Goal: Book appointment/travel/reservation

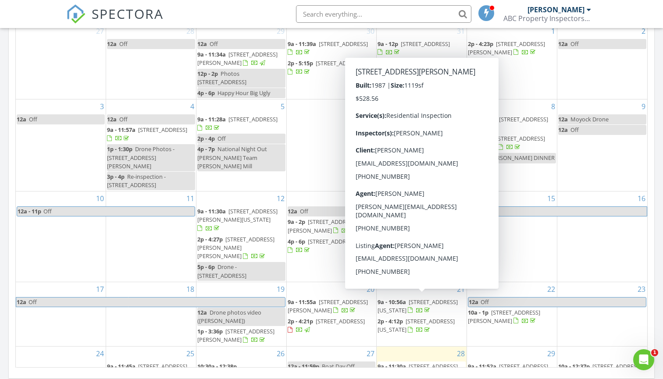
scroll to position [798, 663]
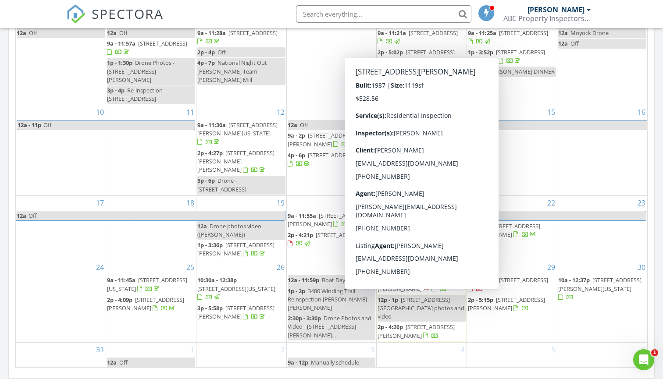
click at [498, 298] on div "29 9a - 11:52a 228 W 27th St, Norfolk 23517 2p - 5:15p 135 Dupre Ave, Norfolk 2…" at bounding box center [512, 301] width 90 height 82
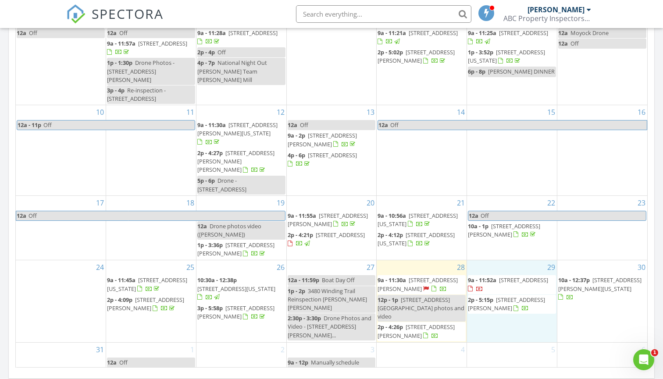
click at [425, 276] on span "[STREET_ADDRESS][PERSON_NAME]" at bounding box center [417, 284] width 80 height 16
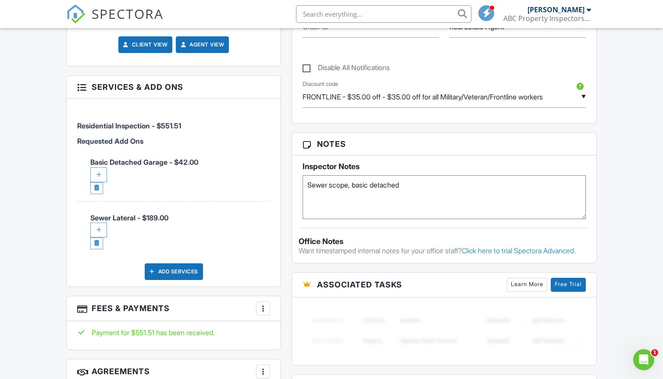
scroll to position [506, 0]
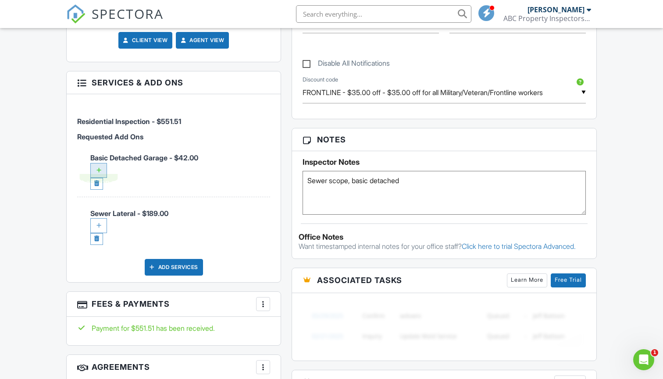
click at [98, 164] on div at bounding box center [98, 170] width 17 height 15
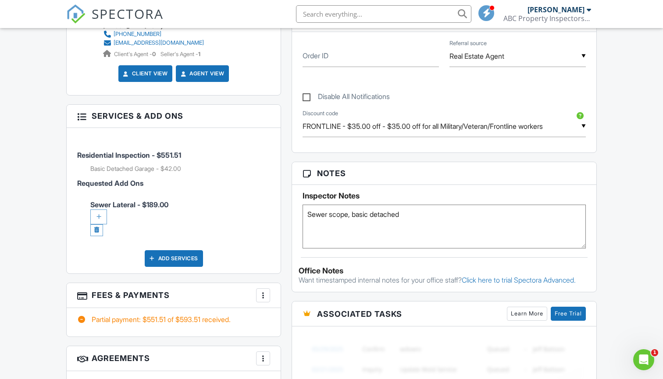
scroll to position [565, 0]
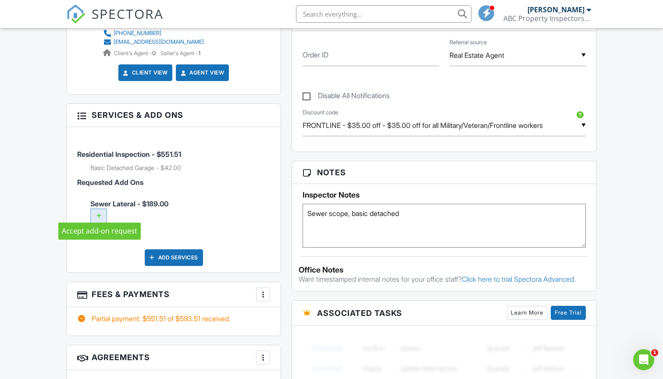
click at [101, 209] on div at bounding box center [98, 216] width 17 height 15
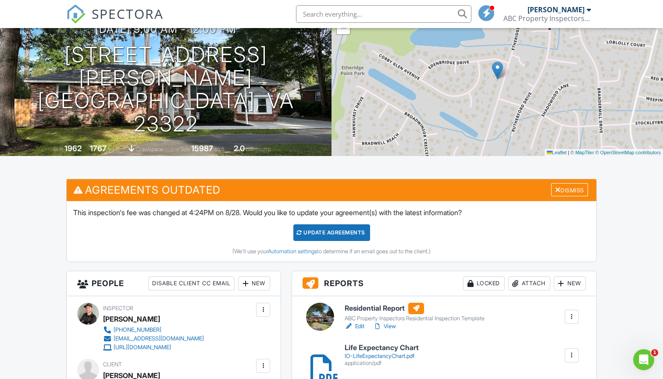
click at [312, 235] on div "Update Agreements" at bounding box center [331, 232] width 77 height 17
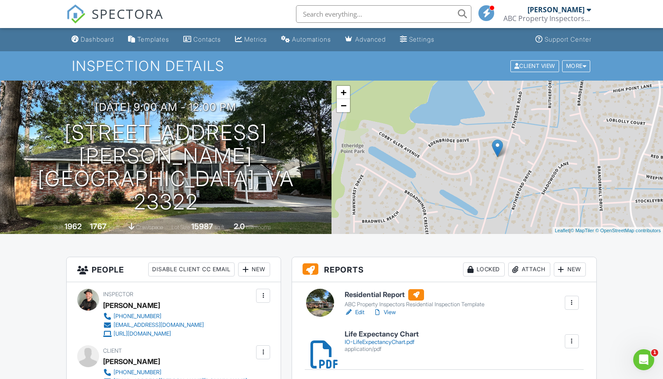
click at [89, 39] on div "Dashboard" at bounding box center [97, 38] width 33 height 7
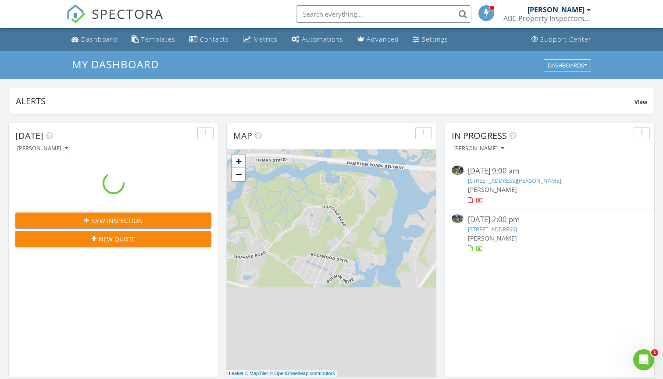
scroll to position [798, 663]
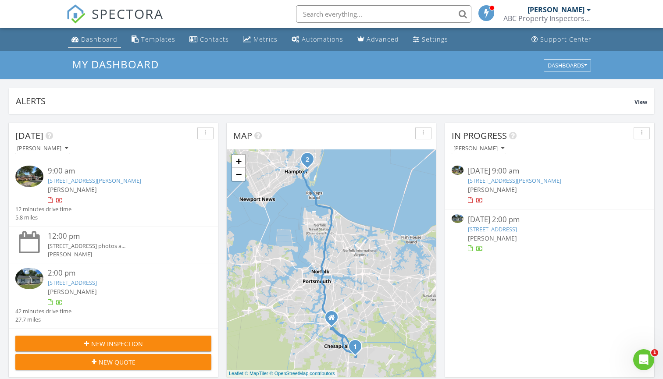
click at [116, 38] on div "Dashboard" at bounding box center [99, 39] width 36 height 8
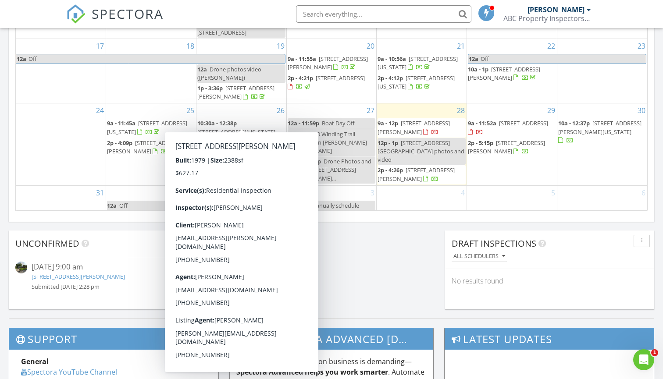
scroll to position [601, 0]
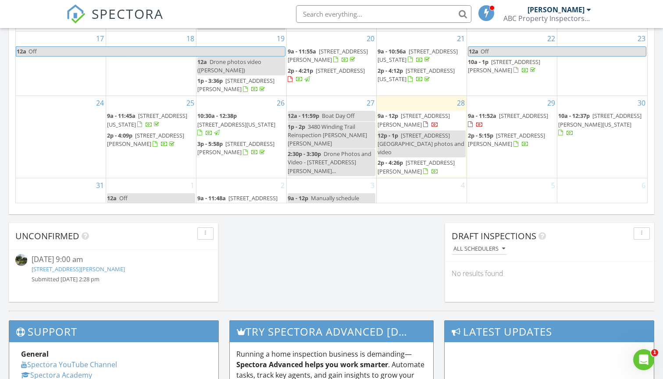
click at [264, 198] on div "2 9a - 11:48a [STREET_ADDRESS][PERSON_NAME] Confirm" at bounding box center [241, 205] width 90 height 54
click at [251, 179] on link "Event" at bounding box center [240, 175] width 45 height 14
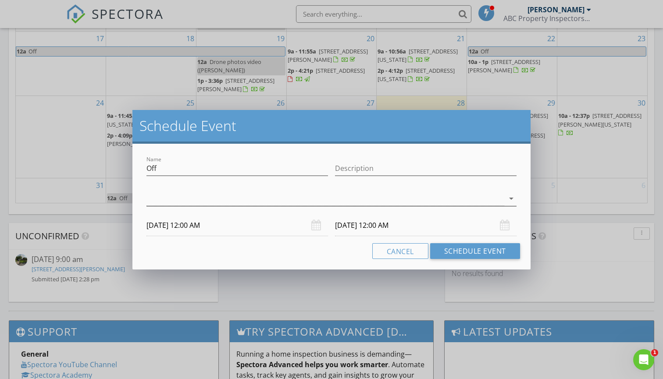
click at [210, 197] on div at bounding box center [324, 199] width 357 height 14
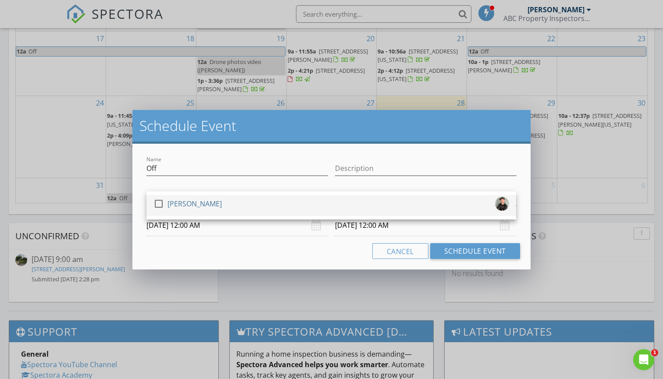
click at [212, 203] on div "[PERSON_NAME]" at bounding box center [194, 204] width 54 height 14
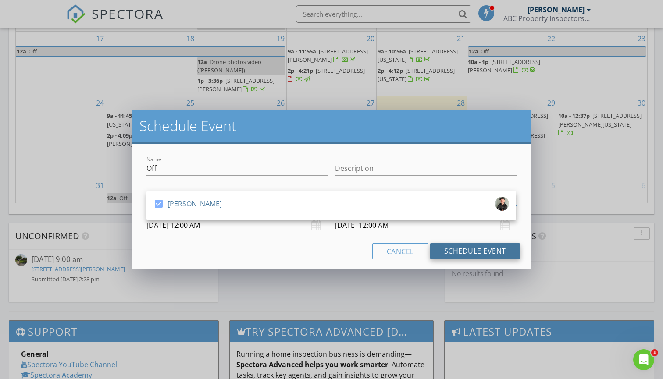
click at [458, 252] on button "Schedule Event" at bounding box center [475, 251] width 90 height 16
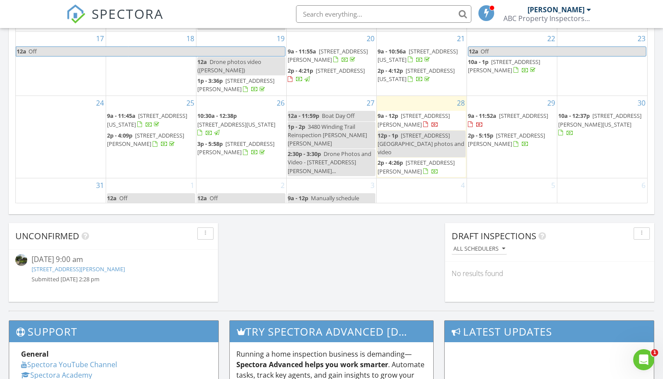
click at [252, 198] on div "2 12a Off 9a - 11:48a [STREET_ADDRESS][PERSON_NAME] Confirm" at bounding box center [241, 205] width 90 height 54
click at [244, 174] on link "Event" at bounding box center [240, 175] width 45 height 14
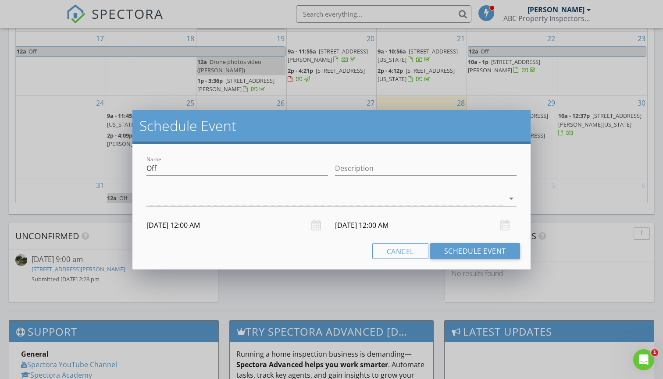
click at [229, 196] on div at bounding box center [324, 199] width 357 height 14
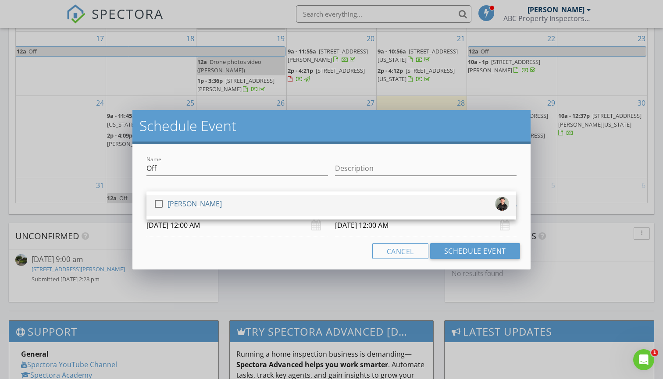
click at [211, 209] on div "[PERSON_NAME]" at bounding box center [194, 204] width 54 height 14
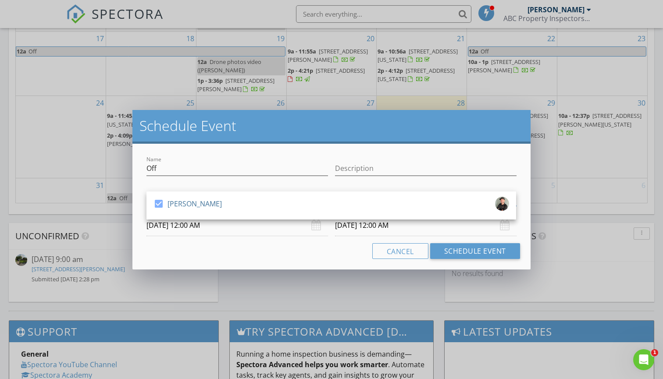
click at [194, 226] on input "[DATE] 12:00 AM" at bounding box center [236, 225] width 181 height 21
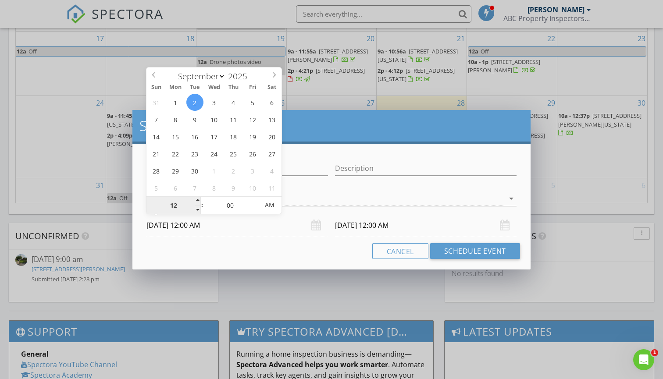
click at [181, 206] on input "12" at bounding box center [173, 206] width 54 height 18
type input "1"
type input "02"
type input "[DATE] 2:00 AM"
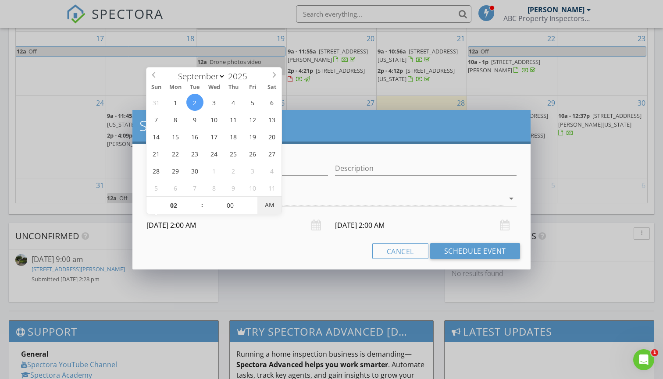
type input "[DATE] 2:00 PM"
click at [179, 205] on input "02" at bounding box center [173, 206] width 54 height 18
type input "0"
type input "12"
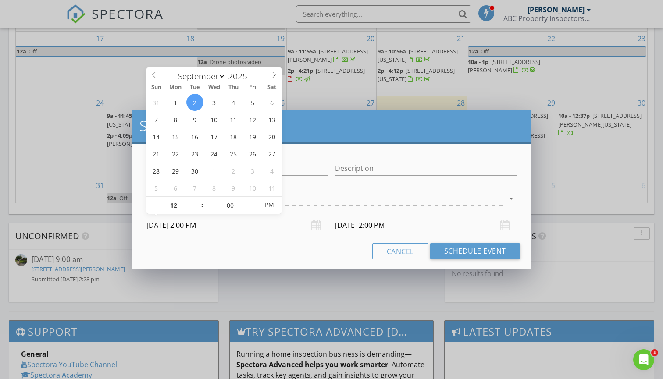
type input "[DATE] 12:00 PM"
click at [258, 258] on div "Cancel Schedule Event" at bounding box center [331, 251] width 376 height 16
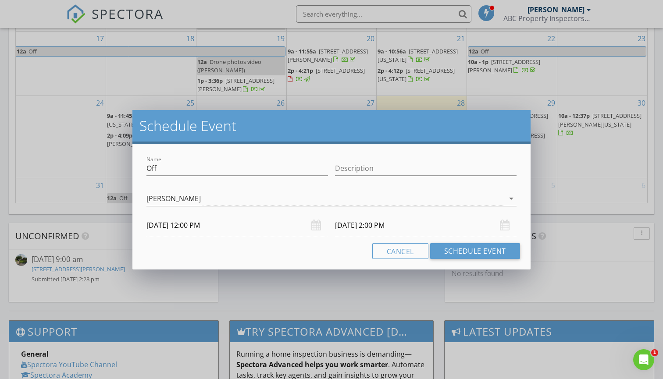
type input "12"
click at [358, 228] on input "[DATE] 12:00 PM" at bounding box center [425, 225] width 181 height 21
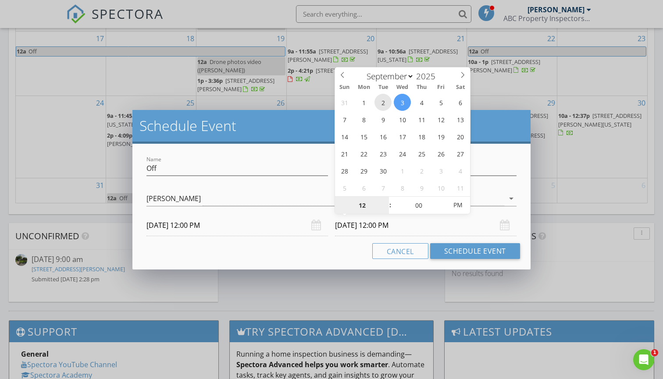
type input "[DATE] 12:00 PM"
type input "05"
type input "[DATE] 5:00 PM"
click at [324, 258] on div "Cancel Schedule Event" at bounding box center [331, 251] width 376 height 16
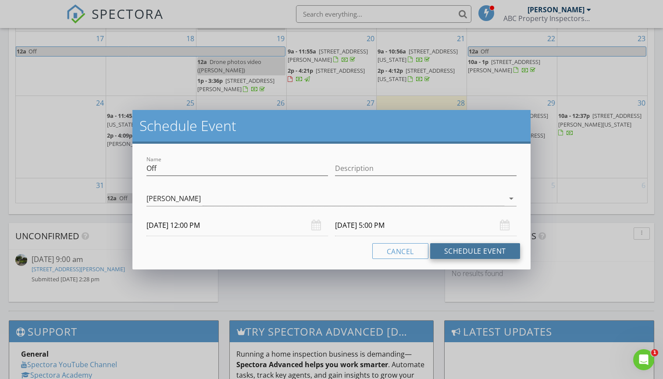
click at [444, 251] on button "Schedule Event" at bounding box center [475, 251] width 90 height 16
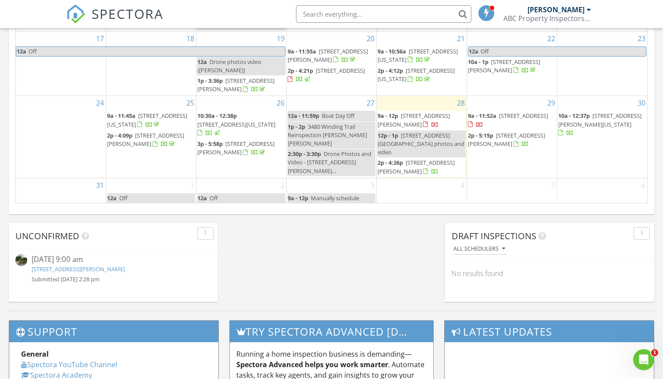
click at [241, 193] on link "12a Off" at bounding box center [241, 198] width 88 height 10
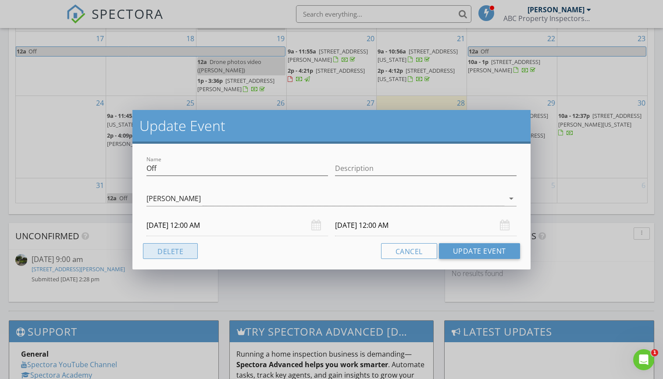
click at [191, 248] on button "Delete" at bounding box center [170, 251] width 55 height 16
